Goal: Task Accomplishment & Management: Manage account settings

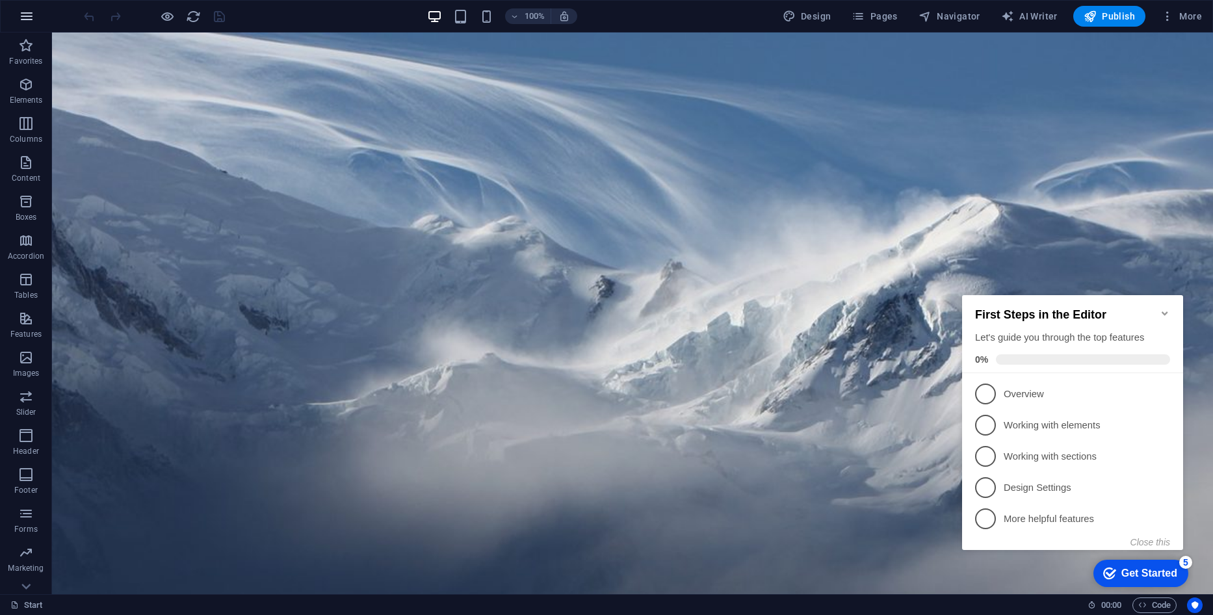
click at [25, 19] on icon "button" at bounding box center [27, 16] width 16 height 16
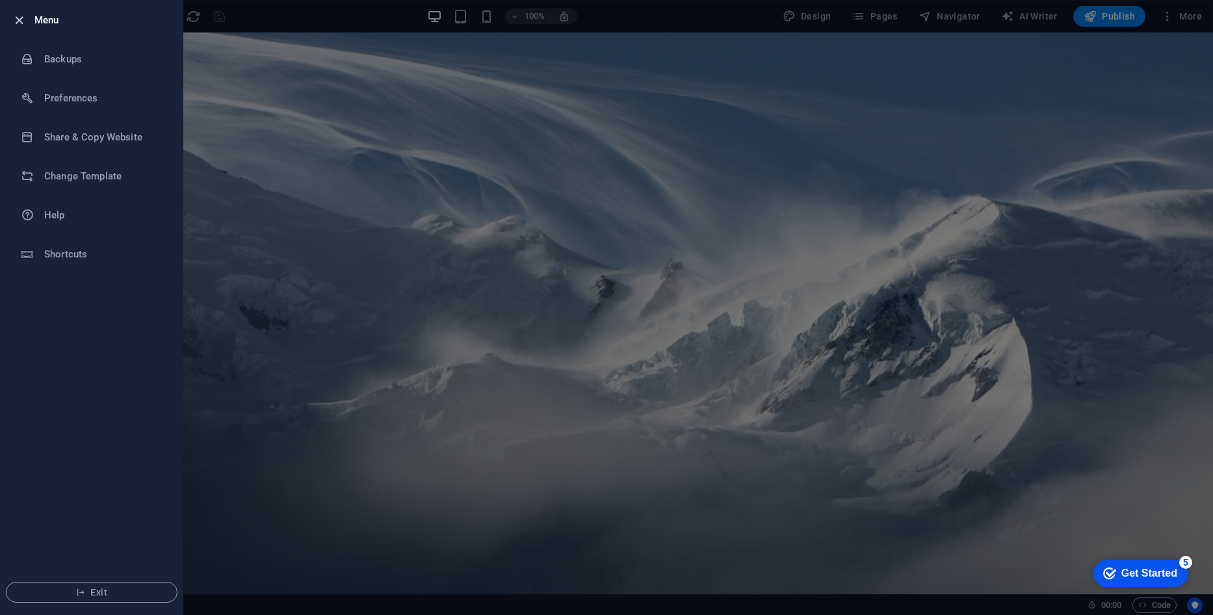
click at [20, 18] on icon "button" at bounding box center [19, 20] width 15 height 15
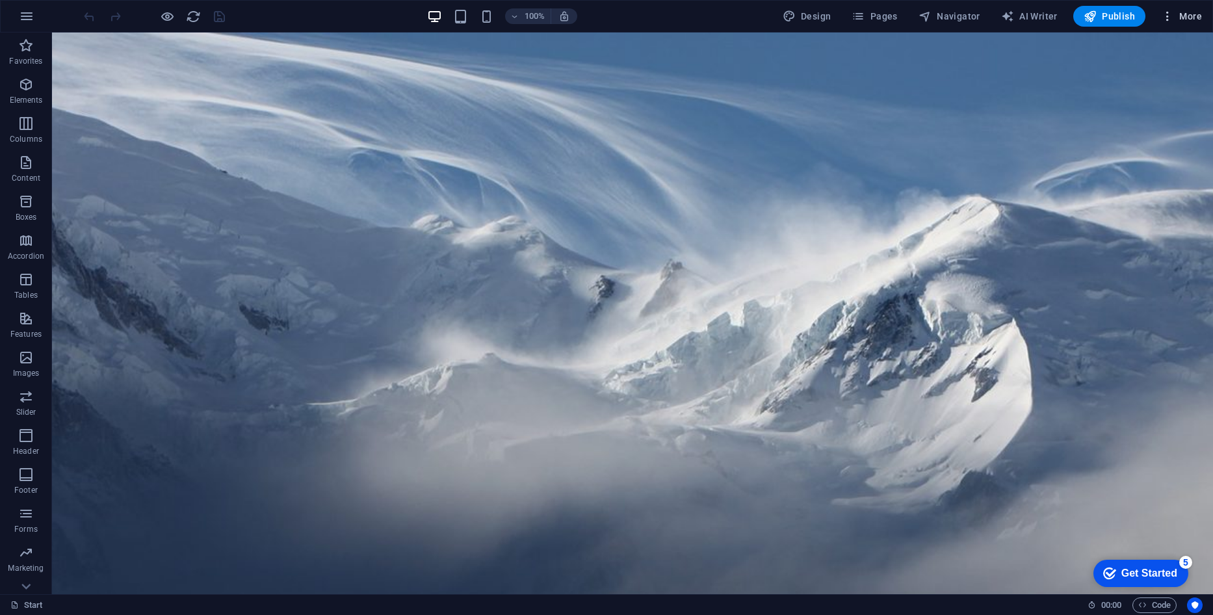
click at [1192, 8] on button "More" at bounding box center [1180, 16] width 51 height 21
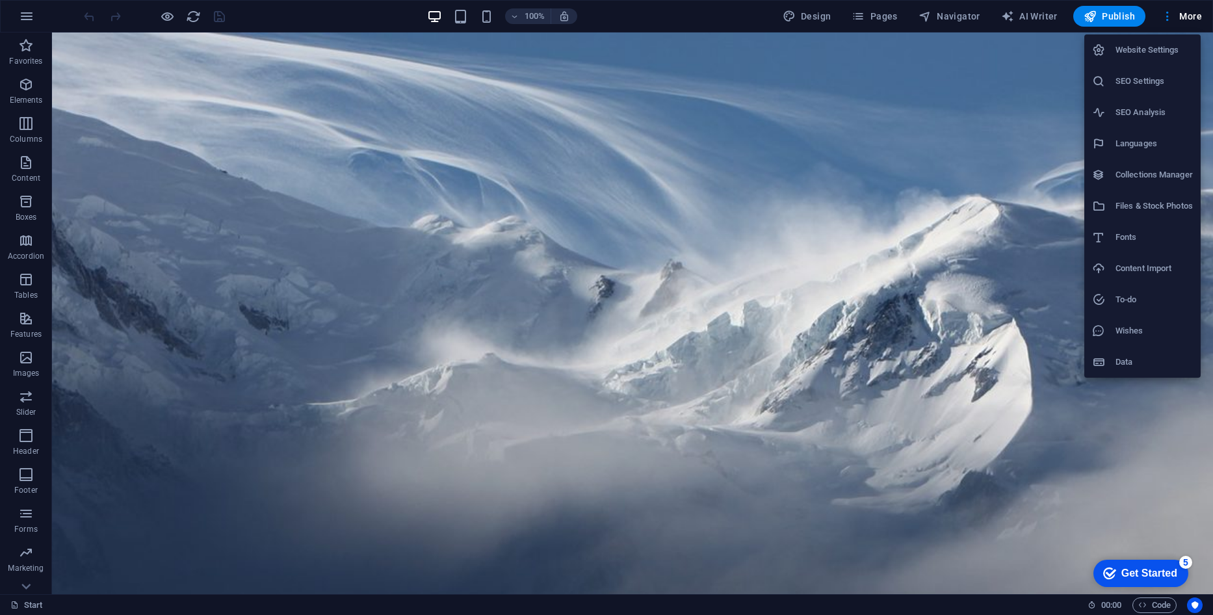
click at [1171, 44] on h6 "Website Settings" at bounding box center [1153, 50] width 77 height 16
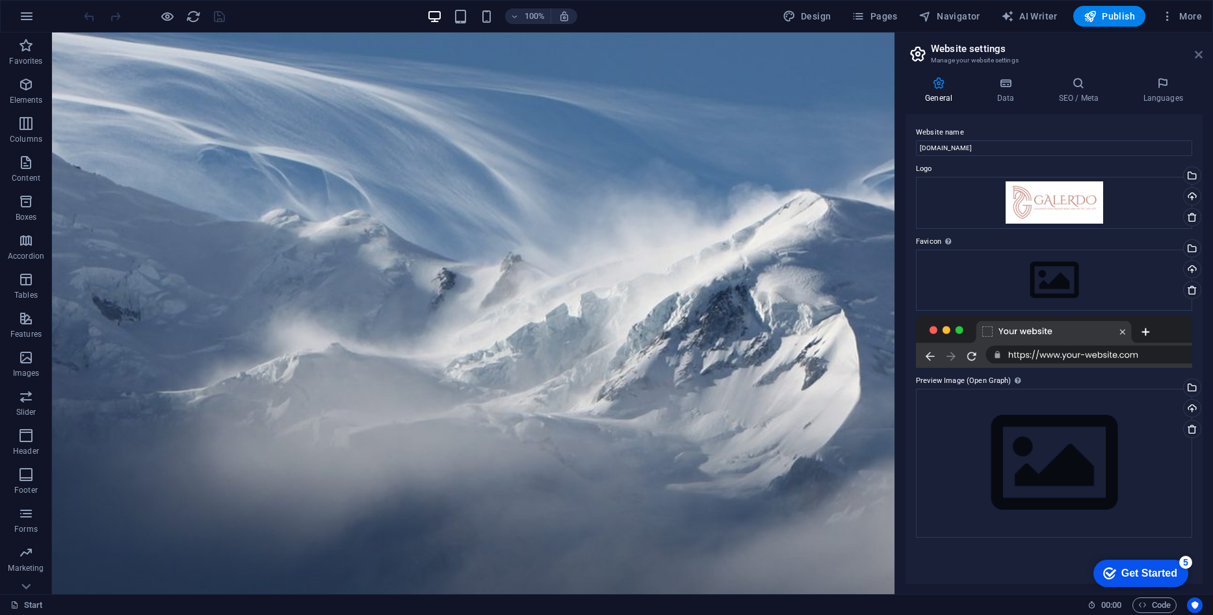
click at [1198, 52] on icon at bounding box center [1198, 54] width 8 height 10
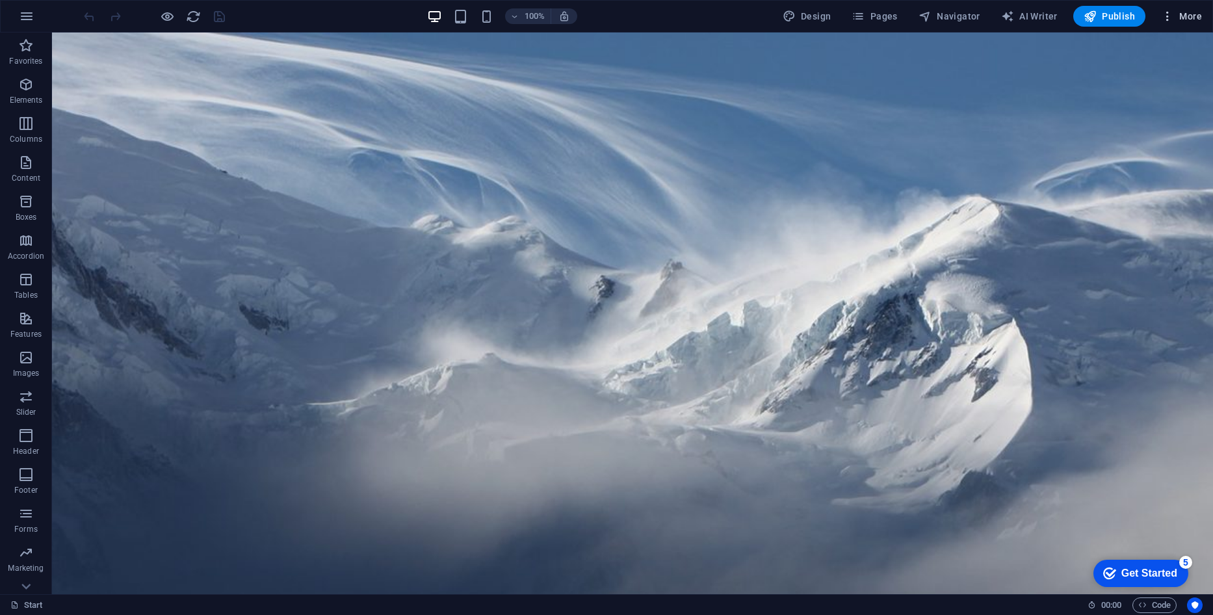
click at [1195, 15] on span "More" at bounding box center [1181, 16] width 41 height 13
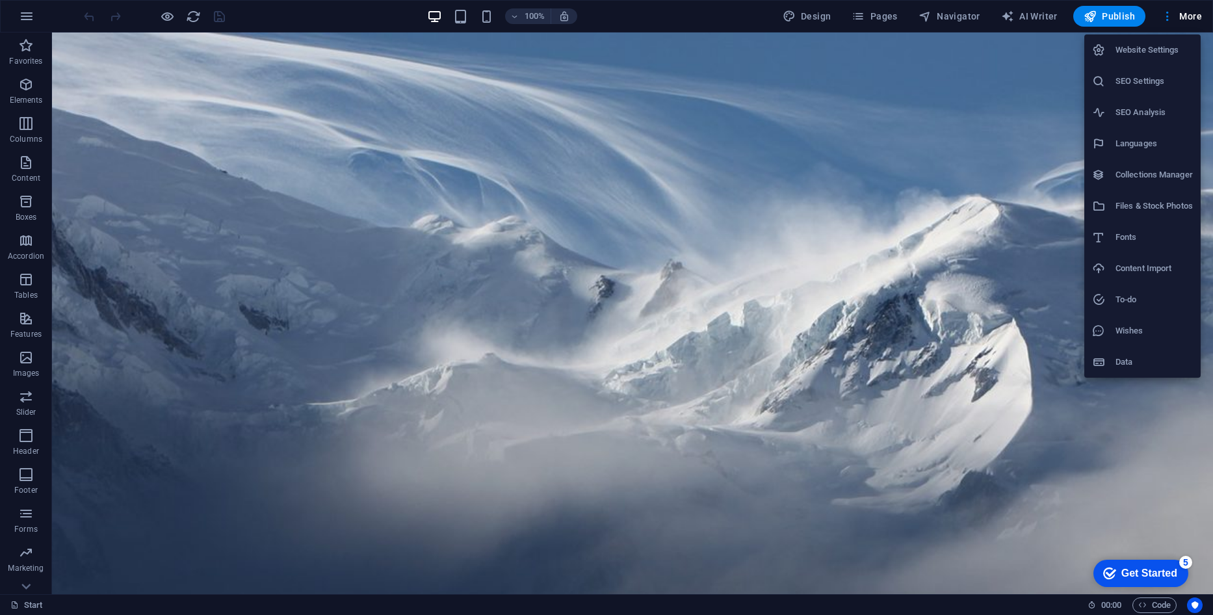
drag, startPoint x: 1101, startPoint y: 16, endPoint x: 1144, endPoint y: 18, distance: 43.6
click at [1144, 18] on div at bounding box center [606, 307] width 1213 height 615
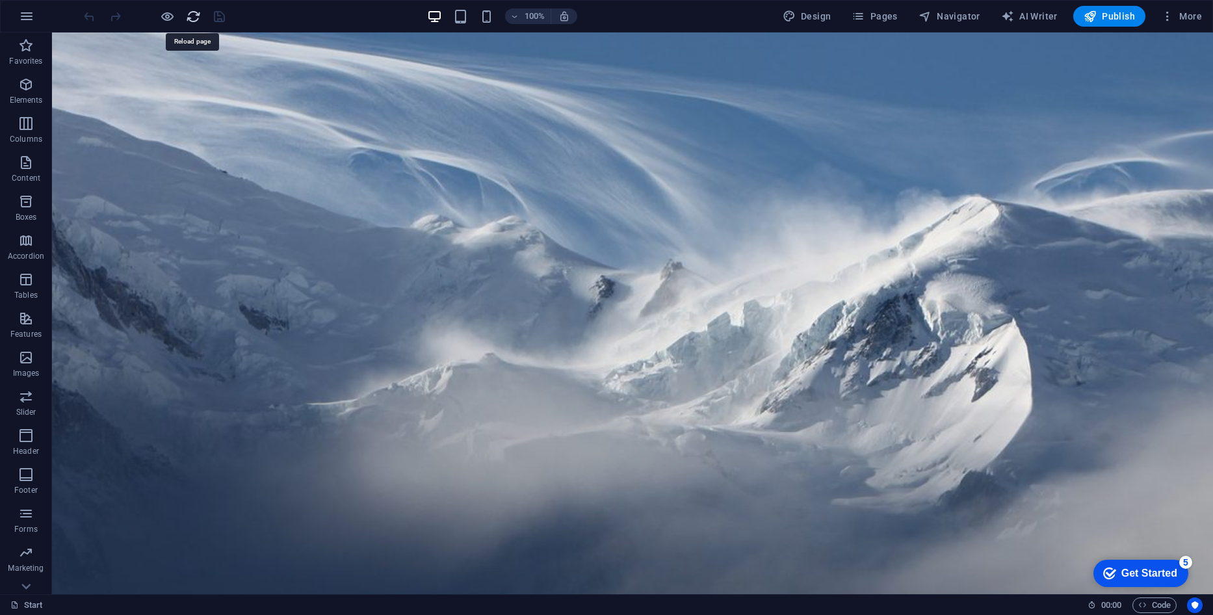
click at [190, 14] on icon "reload" at bounding box center [193, 16] width 15 height 15
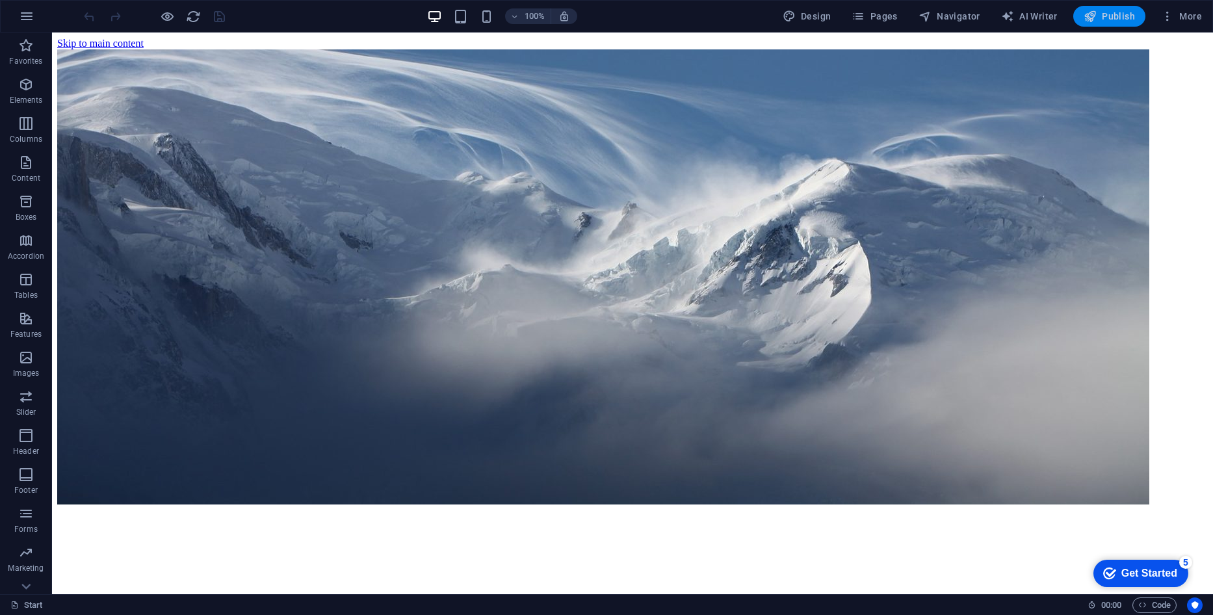
click at [1107, 16] on span "Publish" at bounding box center [1108, 16] width 51 height 13
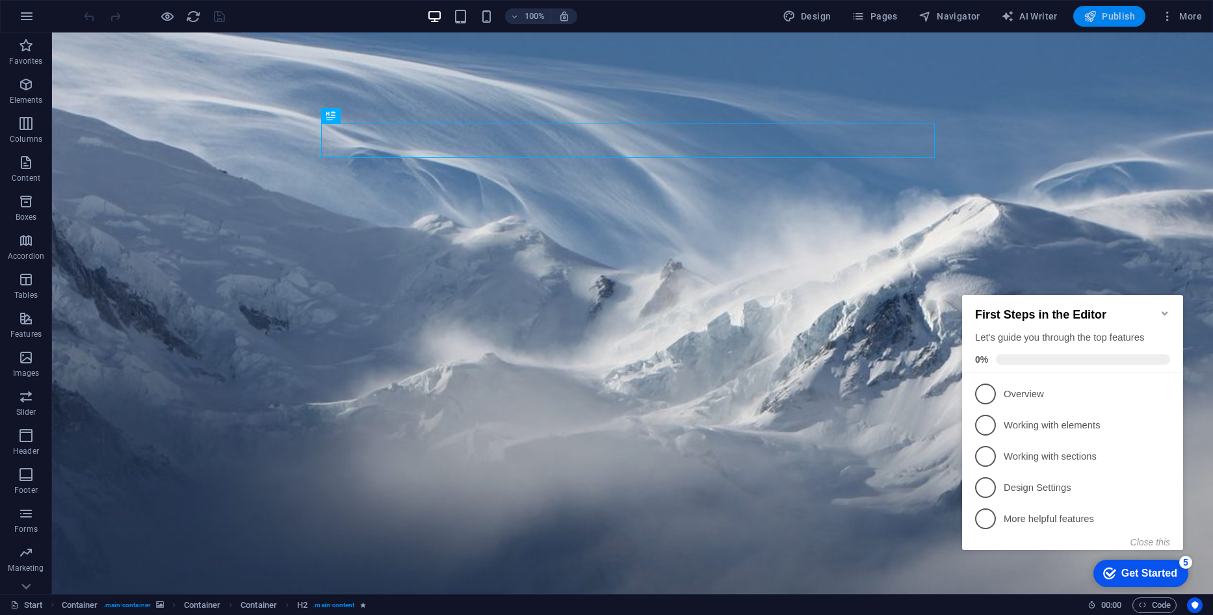
click at [1109, 14] on span "Publish" at bounding box center [1108, 16] width 51 height 13
click at [1103, 16] on span "Publish" at bounding box center [1108, 16] width 51 height 13
drag, startPoint x: 1108, startPoint y: 19, endPoint x: 1118, endPoint y: 18, distance: 10.6
click at [1118, 18] on span "Publish" at bounding box center [1108, 16] width 51 height 13
